Goal: Task Accomplishment & Management: Manage account settings

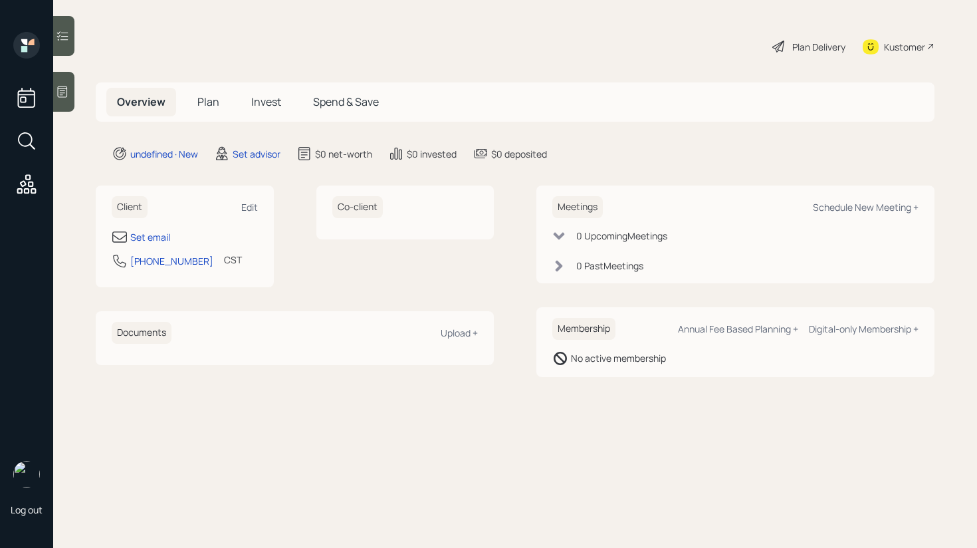
select select "America/[GEOGRAPHIC_DATA]"
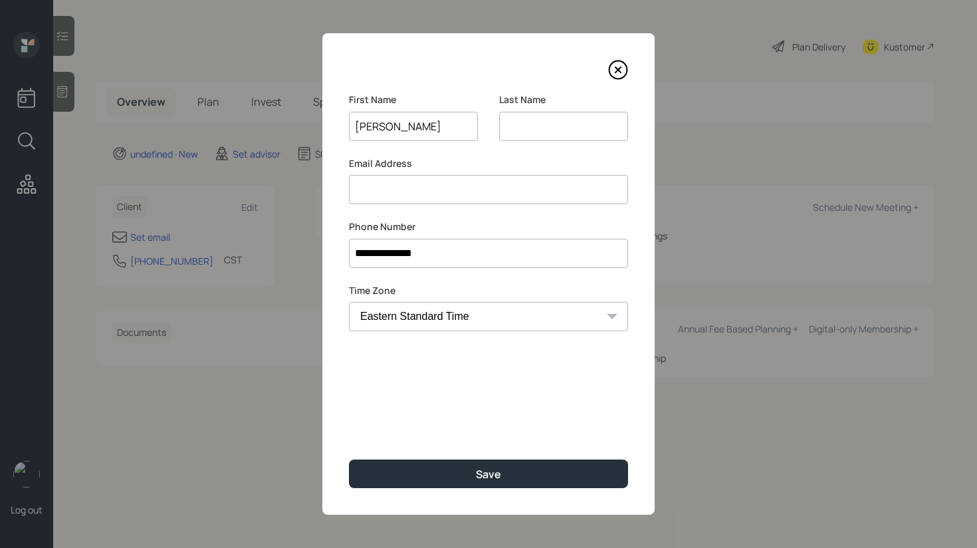
click at [392, 134] on input "[PERSON_NAME]" at bounding box center [413, 126] width 129 height 29
type input "[PERSON_NAME]"
click at [519, 122] on input at bounding box center [563, 126] width 129 height 29
paste input "[PERSON_NAME]"
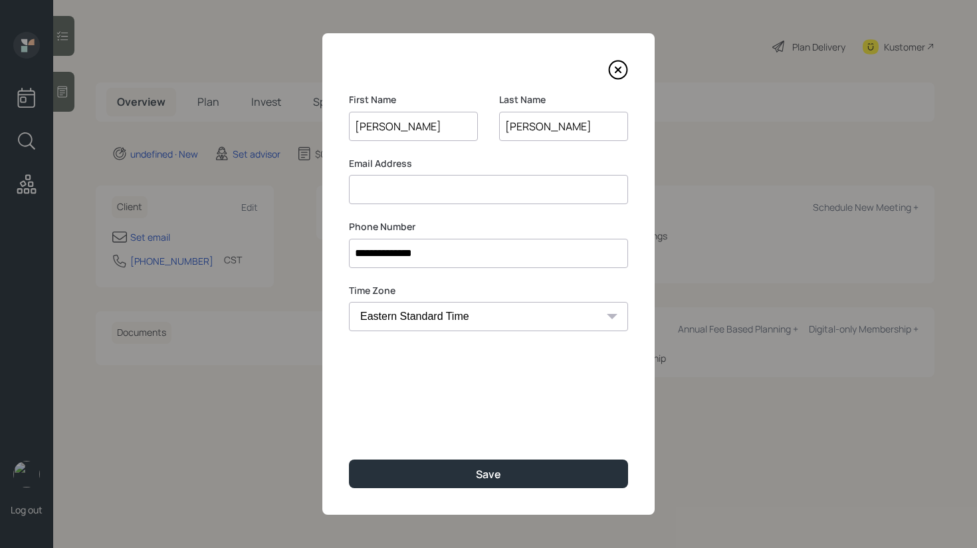
type input "[PERSON_NAME]"
click at [419, 130] on input "[PERSON_NAME]" at bounding box center [413, 126] width 129 height 29
click at [507, 128] on input "[PERSON_NAME]" at bounding box center [563, 126] width 129 height 29
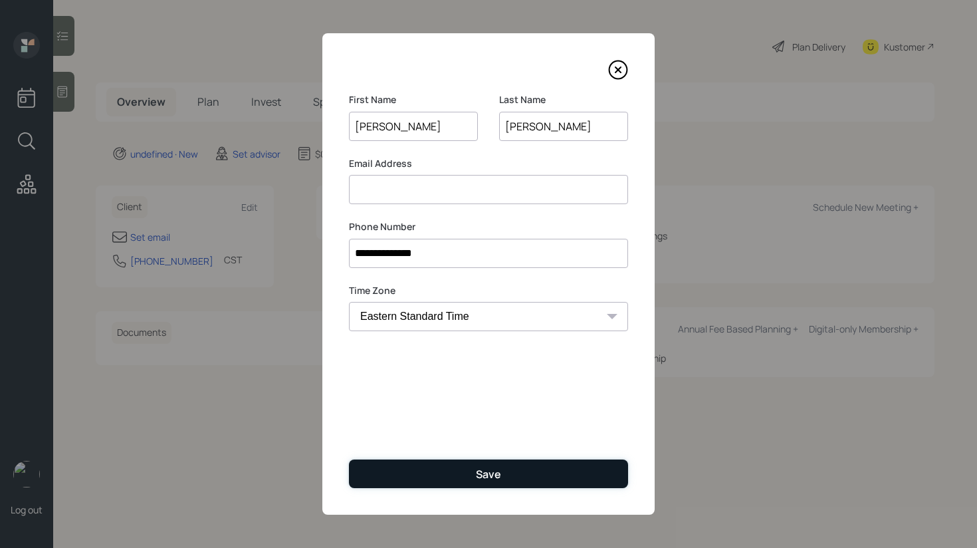
click at [463, 481] on button "Save" at bounding box center [488, 473] width 279 height 29
